Goal: Information Seeking & Learning: Learn about a topic

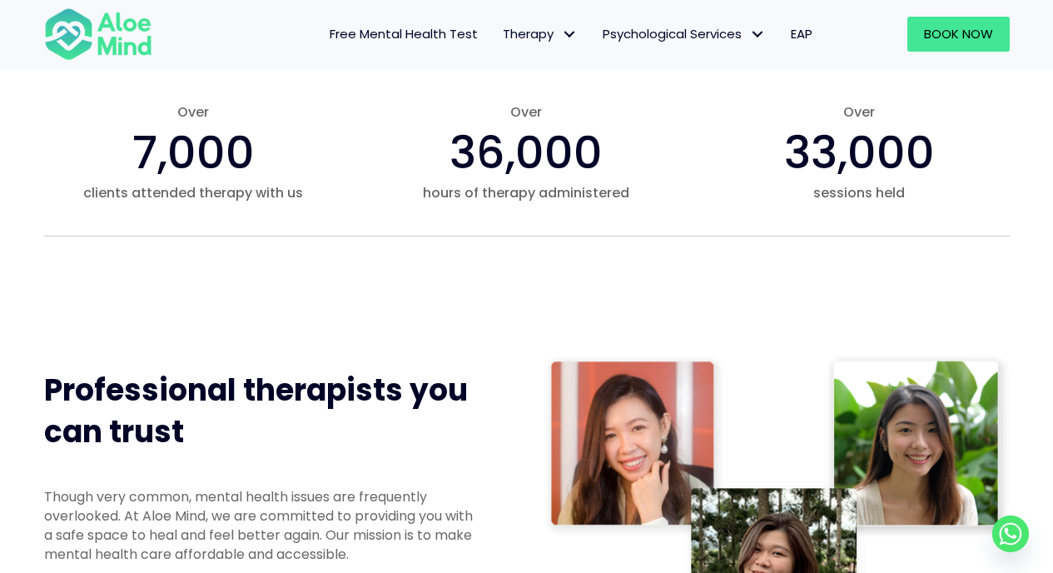
scroll to position [534, 0]
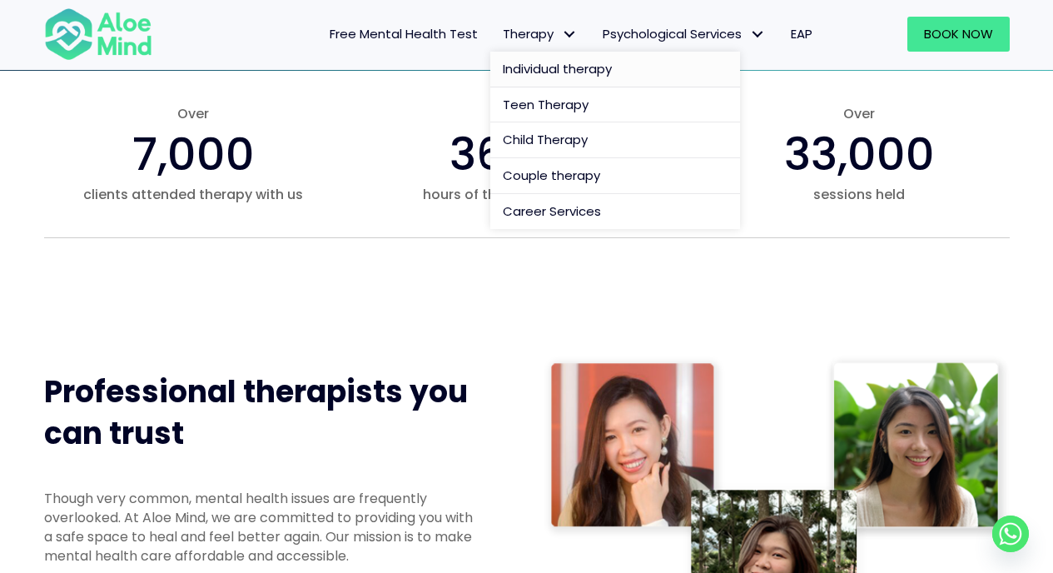
click at [525, 61] on span "Individual therapy" at bounding box center [557, 68] width 109 height 17
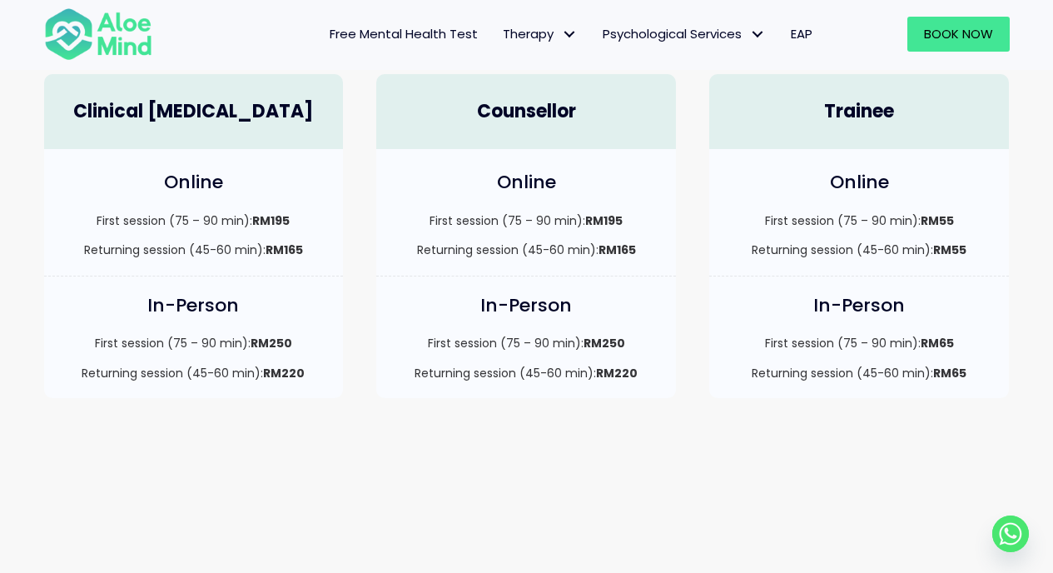
scroll to position [516, 0]
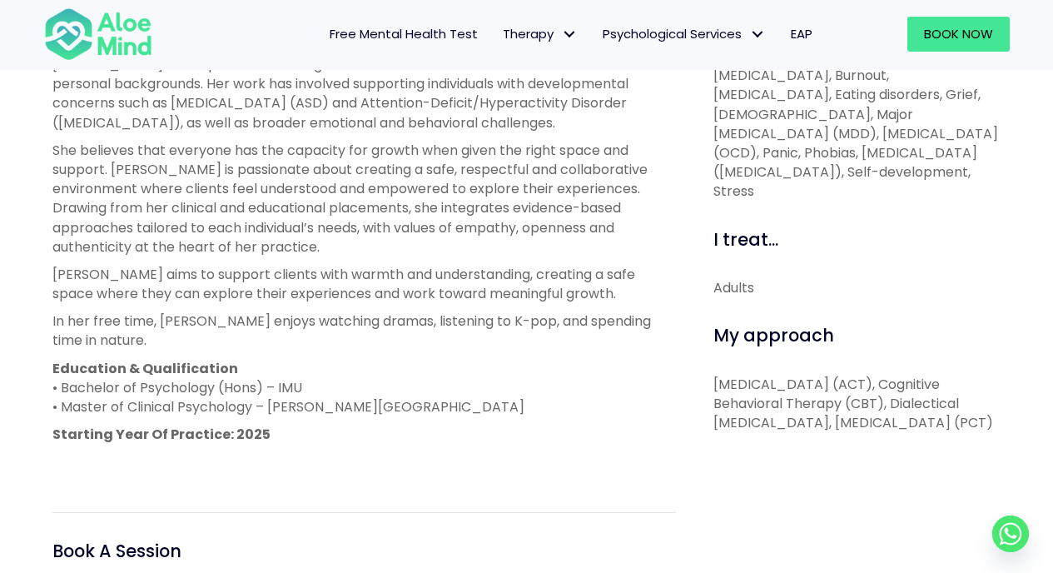
scroll to position [688, 0]
